Goal: Find specific page/section: Find specific page/section

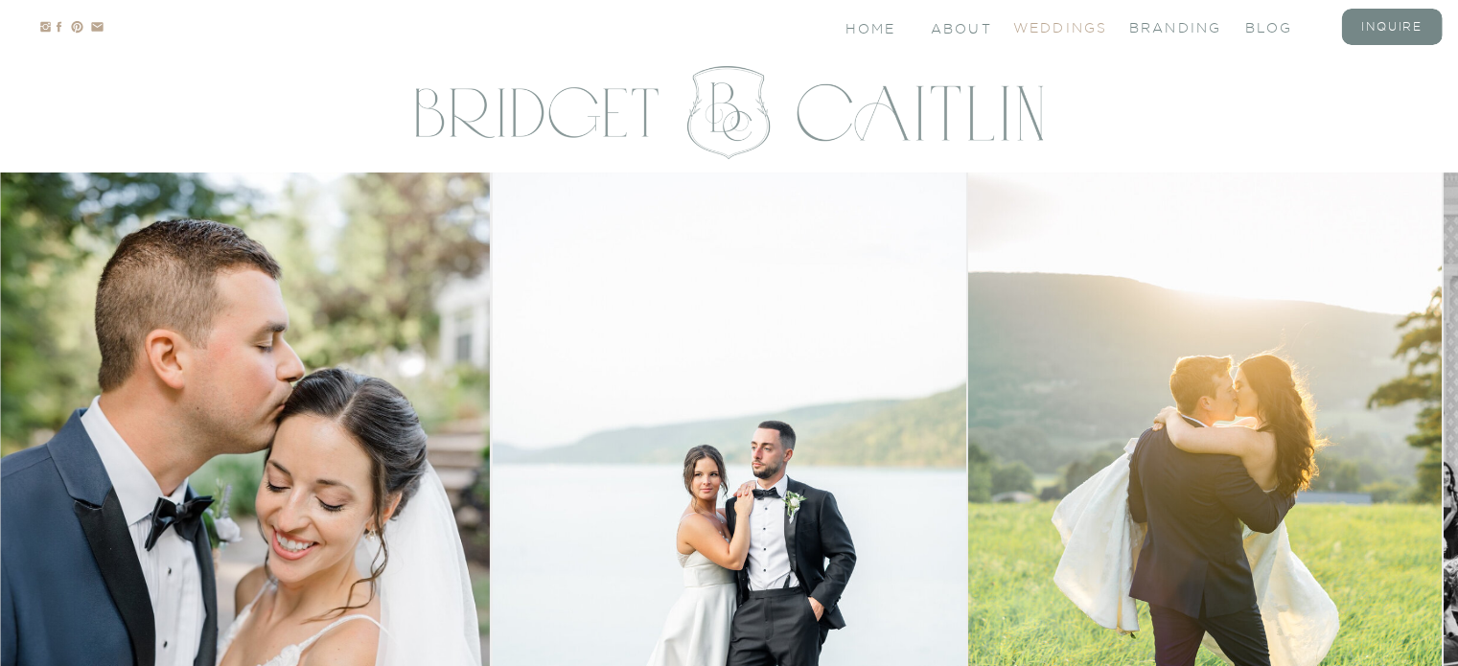
click at [1077, 27] on nav "Weddings" at bounding box center [1051, 26] width 77 height 16
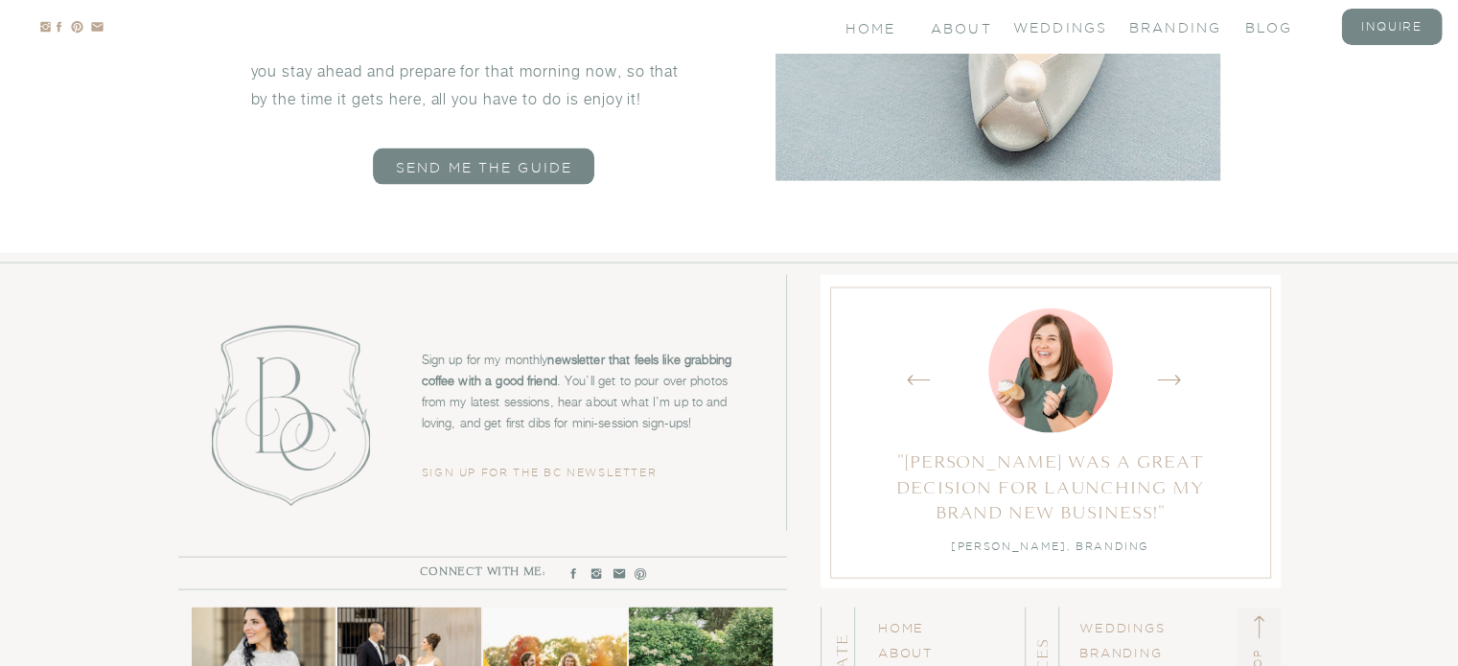
scroll to position [11357, 0]
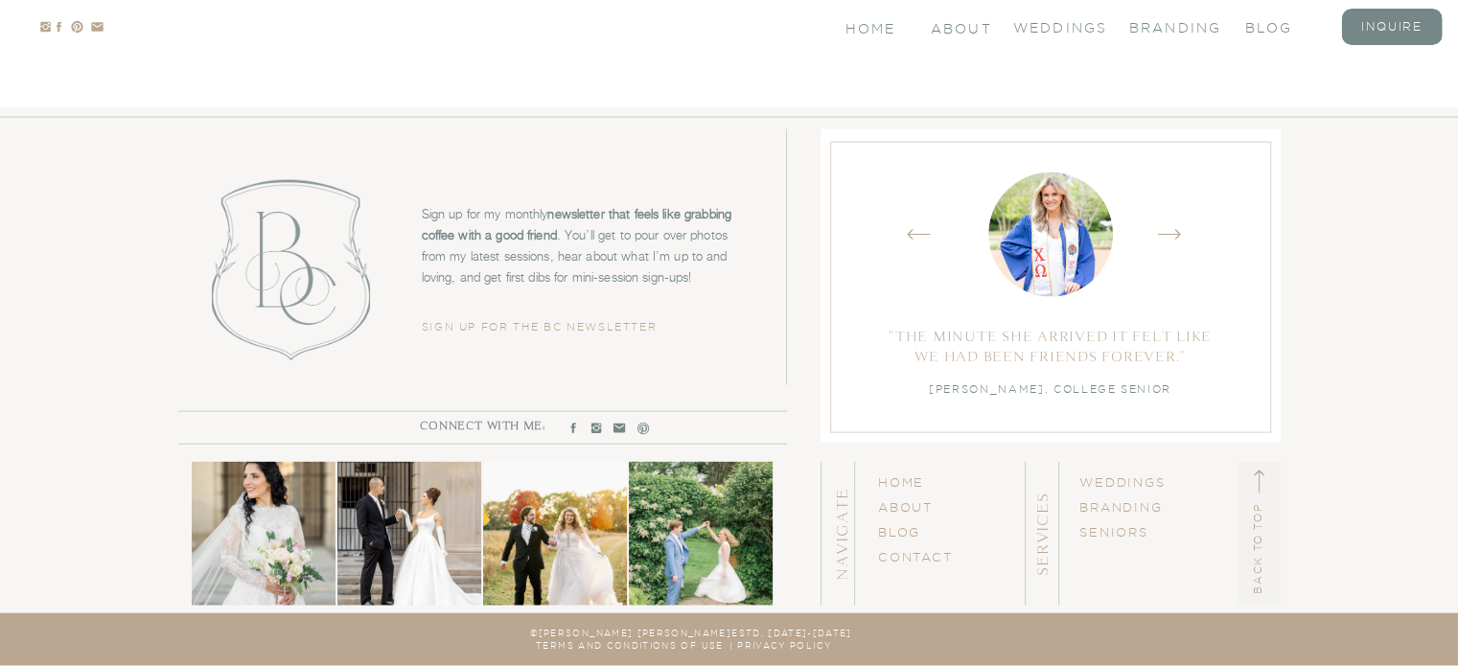
click at [1105, 473] on h3 "WEDDINGs BRANDING SENIORS" at bounding box center [1127, 534] width 96 height 129
click at [1116, 482] on link "WEDDINGs" at bounding box center [1122, 481] width 87 height 13
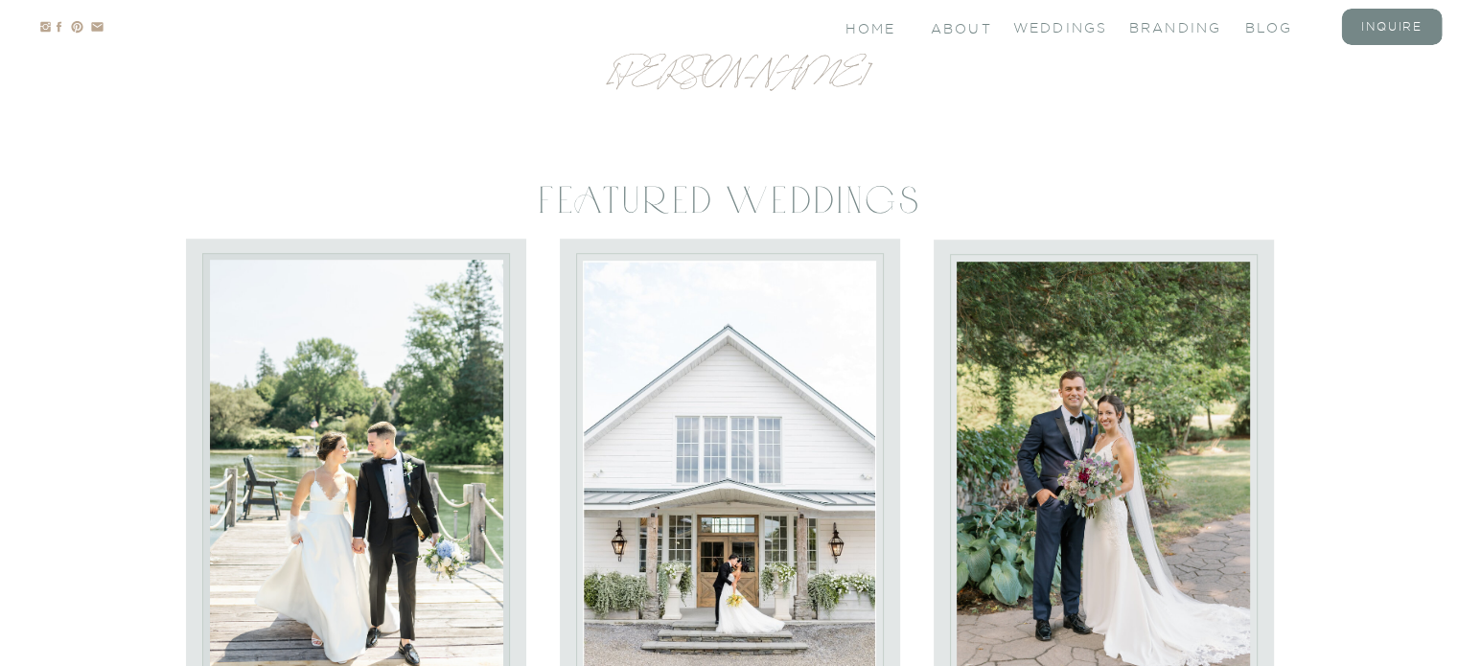
scroll to position [8385, 0]
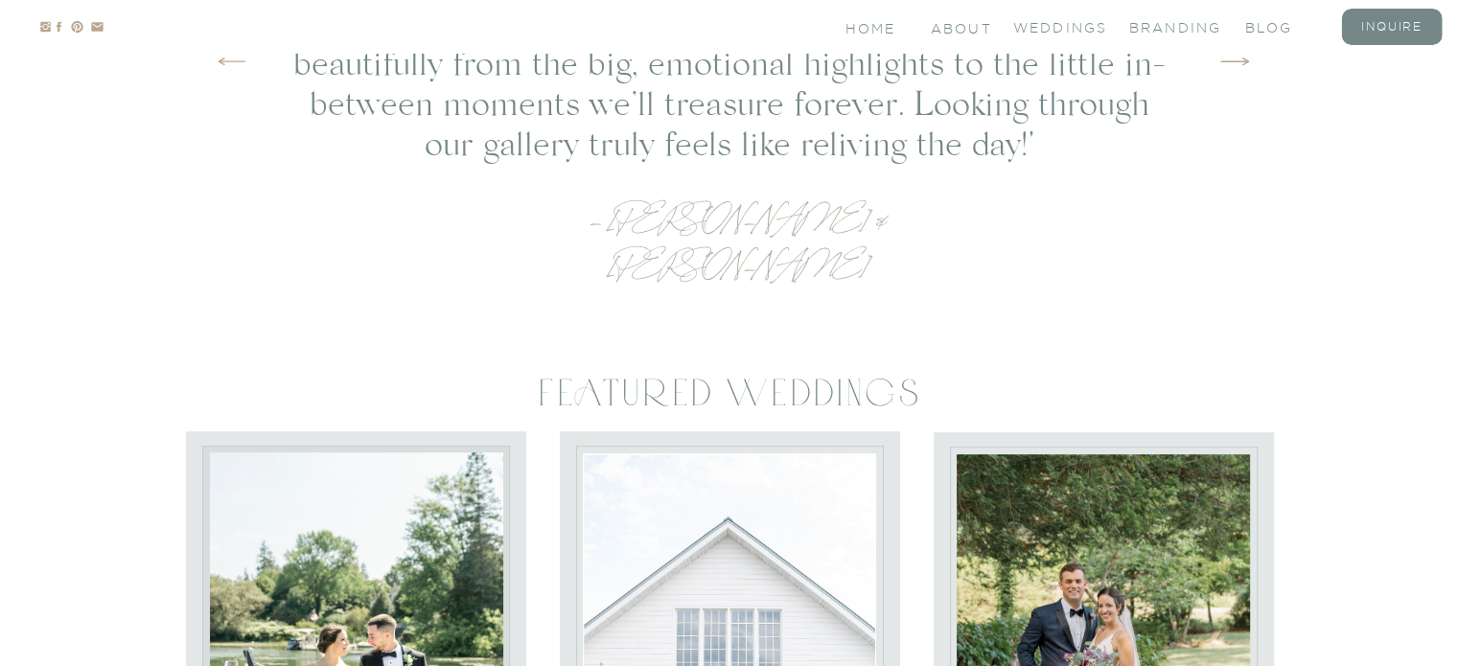
click at [1373, 35] on div at bounding box center [1391, 27] width 101 height 36
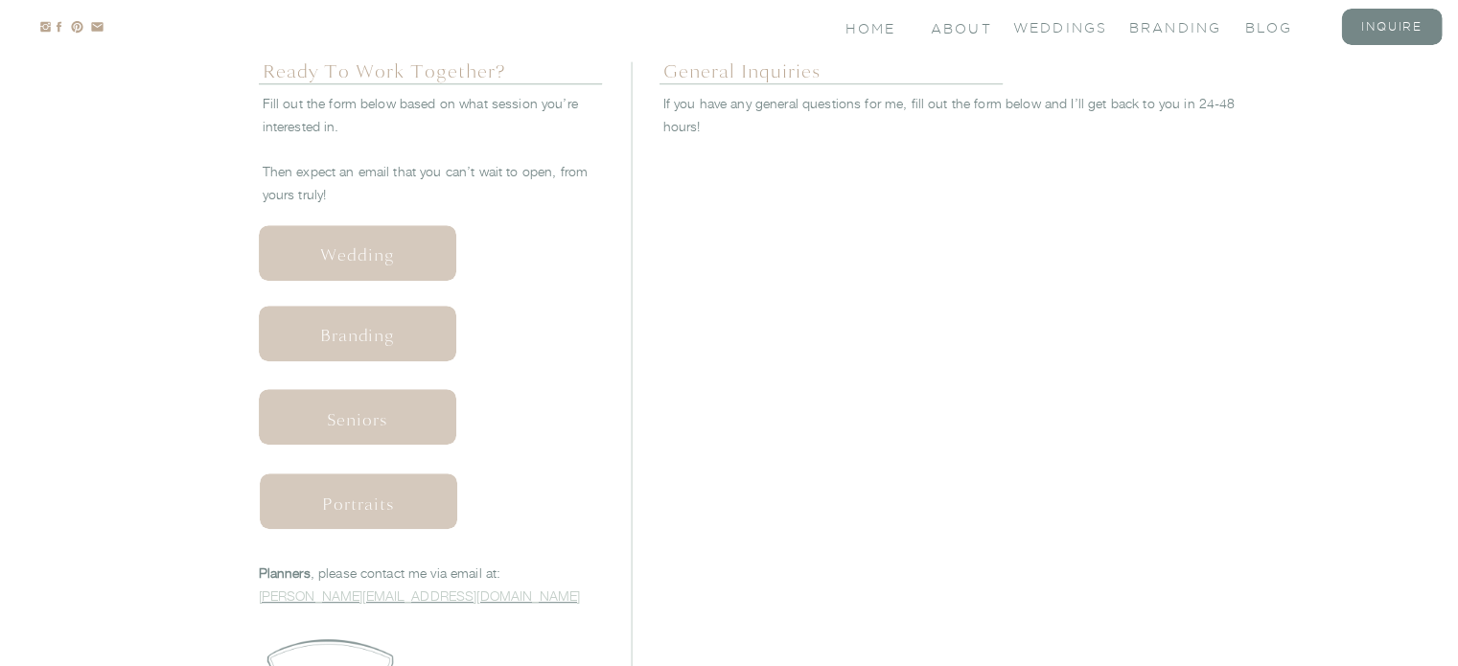
scroll to position [863, 0]
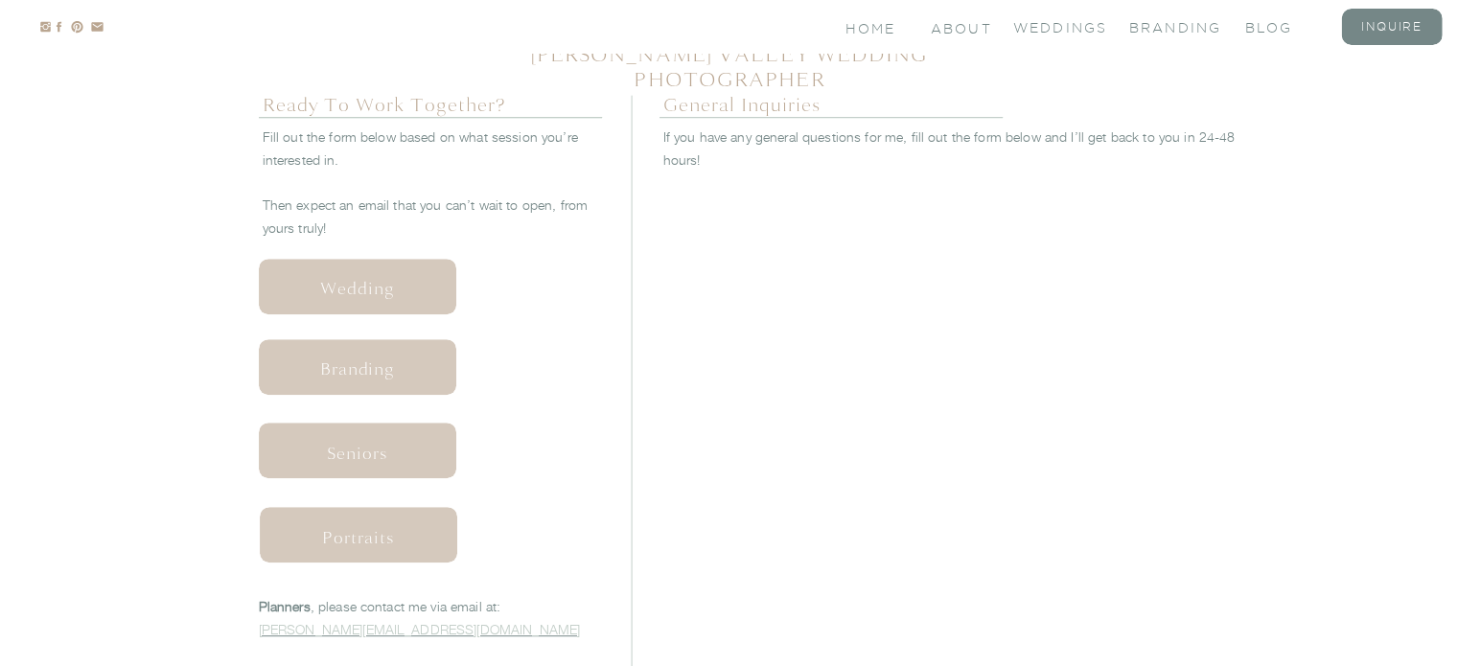
click at [349, 290] on nav "Wedding" at bounding box center [358, 287] width 189 height 20
